Goal: Transaction & Acquisition: Subscribe to service/newsletter

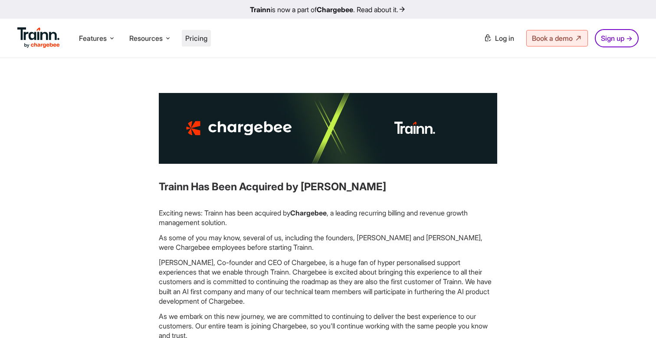
click at [198, 39] on span "Pricing" at bounding box center [196, 38] width 22 height 9
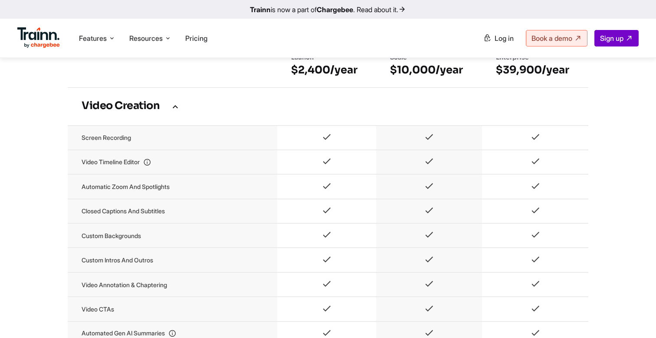
scroll to position [566, 0]
click at [108, 44] on li "Features Product Videos Create product & how-to videos in multiple languages. G…" at bounding box center [97, 38] width 43 height 16
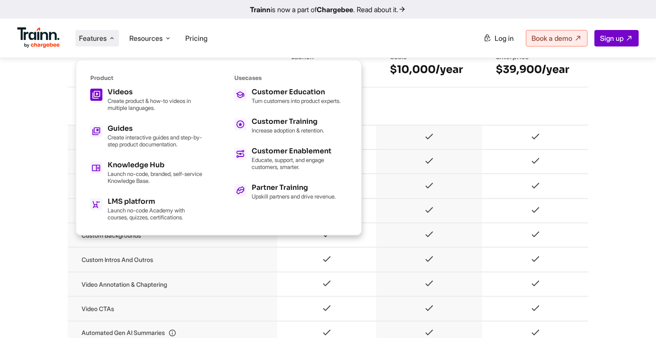
click at [144, 98] on p "Create product & how-to videos in multiple languages." at bounding box center [155, 104] width 95 height 14
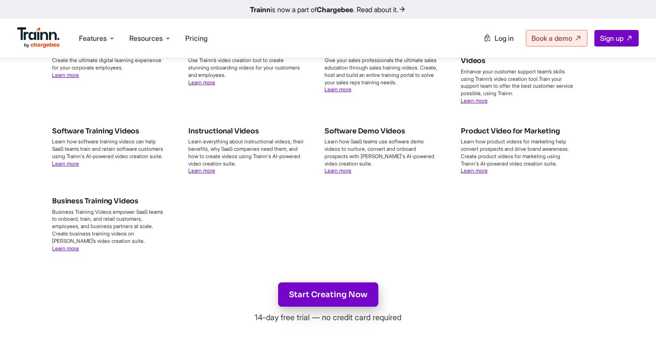
scroll to position [3092, 0]
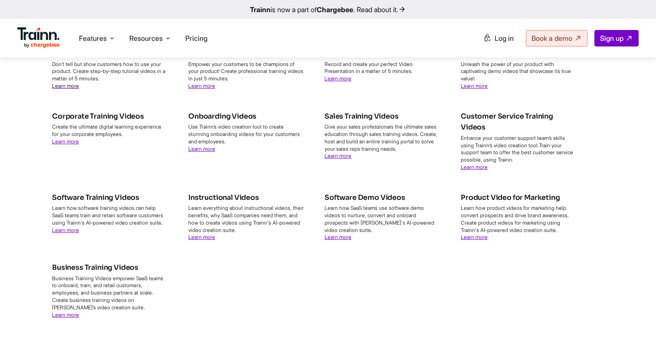
click at [71, 89] on link "Learn more" at bounding box center [65, 85] width 27 height 7
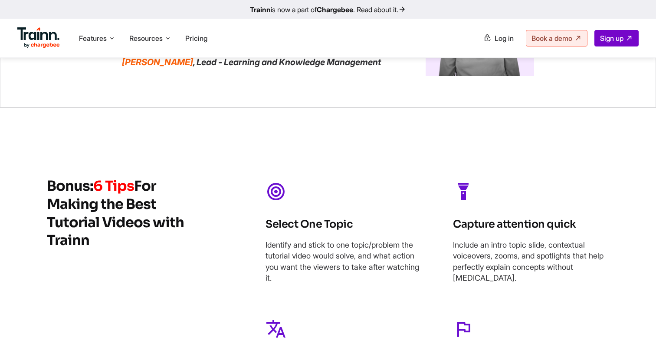
scroll to position [2606, 0]
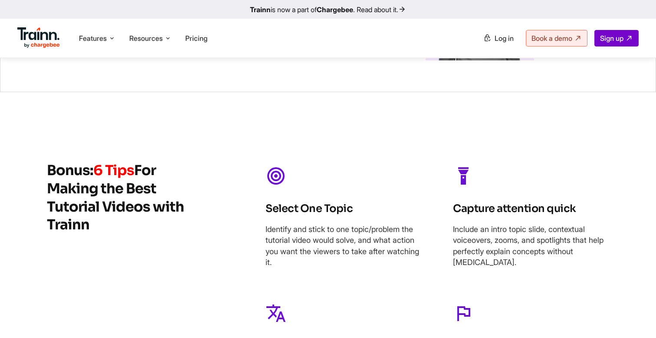
click at [199, 43] on li "Pricing" at bounding box center [196, 38] width 29 height 16
click at [199, 40] on span "Pricing" at bounding box center [196, 38] width 22 height 9
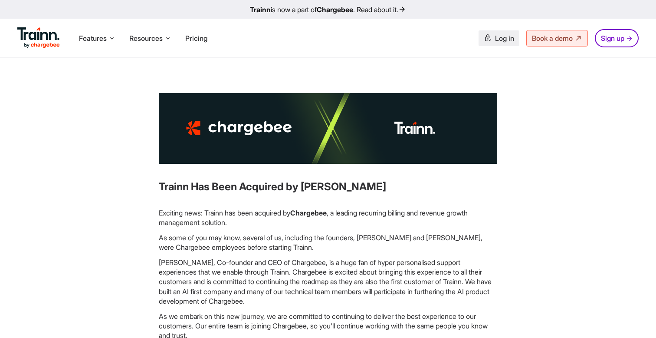
click at [500, 37] on span "Log in" at bounding box center [504, 38] width 19 height 9
